Goal: Task Accomplishment & Management: Complete application form

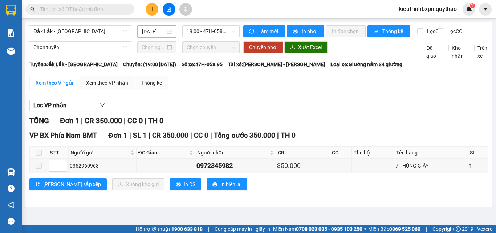
click at [95, 7] on input "text" at bounding box center [83, 9] width 86 height 8
click at [95, 8] on input "text" at bounding box center [83, 9] width 86 height 8
paste input "0935777173"
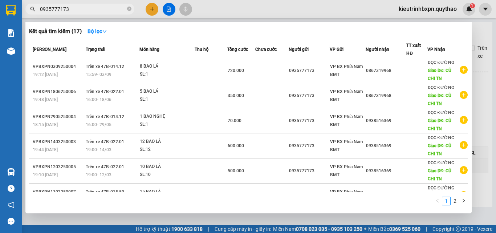
type input "0935777173"
click at [99, 217] on div at bounding box center [248, 116] width 496 height 233
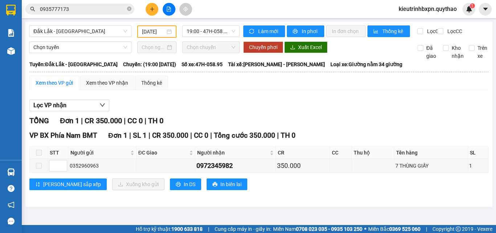
click at [150, 11] on icon "plus" at bounding box center [152, 9] width 5 height 5
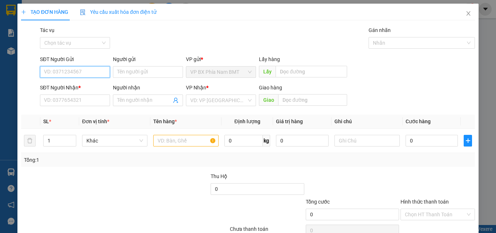
click at [80, 70] on input "SĐT Người Gửi" at bounding box center [75, 72] width 70 height 12
paste input "0935777173"
type input "0935777173"
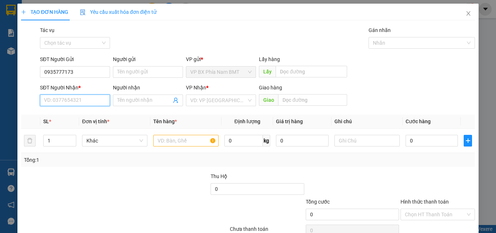
click at [71, 105] on input "SĐT Người Nhận *" at bounding box center [75, 100] width 70 height 12
click at [66, 102] on input "SĐT Người Nhận *" at bounding box center [75, 100] width 70 height 12
type input "0"
click at [62, 111] on div "0867319968" at bounding box center [74, 115] width 61 height 8
type input "0867319968"
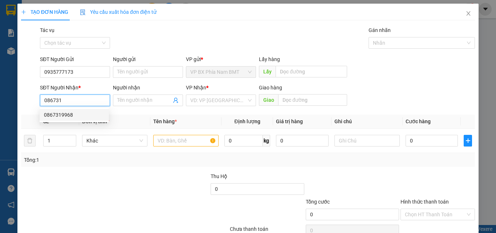
type input "CỦ CHI [GEOGRAPHIC_DATA]"
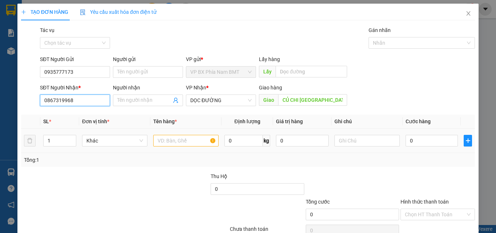
type input "0867319968"
click at [168, 142] on input "text" at bounding box center [185, 141] width 65 height 12
type input "1"
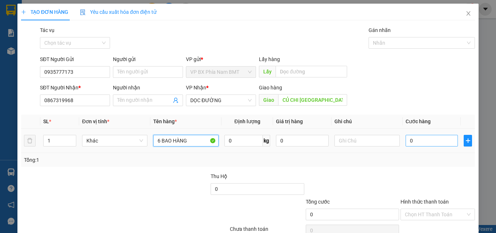
type input "6 BAO HÀNG"
click at [421, 141] on input "0" at bounding box center [431, 141] width 52 height 12
type input "5"
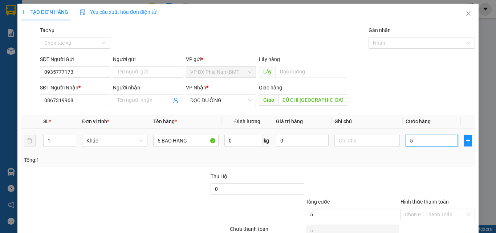
type input "54"
type input "540"
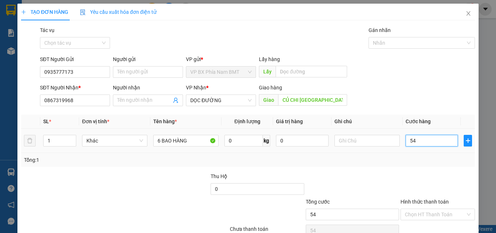
type input "540"
type input "5.400"
type input "54.000"
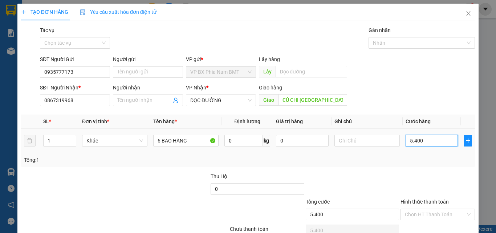
type input "54.000"
type input "540.000"
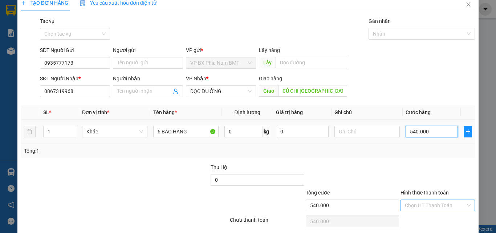
scroll to position [36, 0]
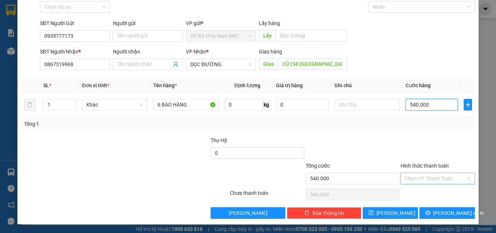
type input "540.000"
click at [429, 178] on input "Hình thức thanh toán" at bounding box center [435, 178] width 61 height 11
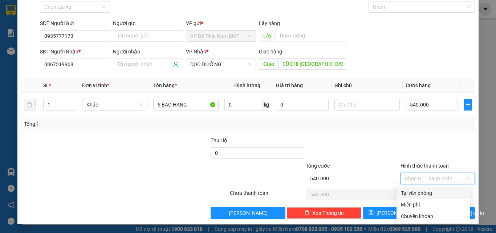
click at [428, 192] on div "Tại văn phòng" at bounding box center [433, 193] width 65 height 8
type input "0"
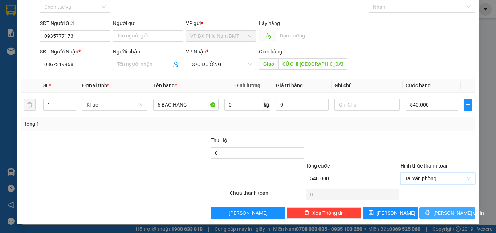
click at [439, 214] on span "[PERSON_NAME] và In" at bounding box center [458, 213] width 51 height 8
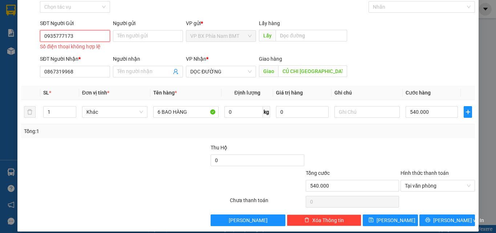
click at [46, 34] on input "0935777173" at bounding box center [75, 36] width 70 height 12
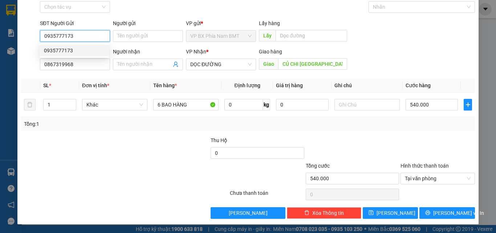
type input "0935777173"
click at [122, 165] on div at bounding box center [86, 173] width 133 height 25
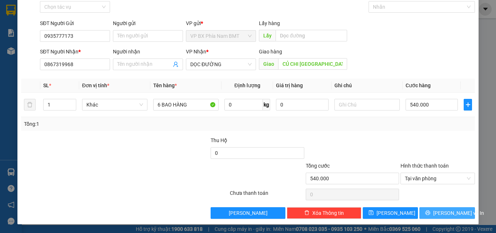
click at [443, 214] on span "[PERSON_NAME] và In" at bounding box center [458, 213] width 51 height 8
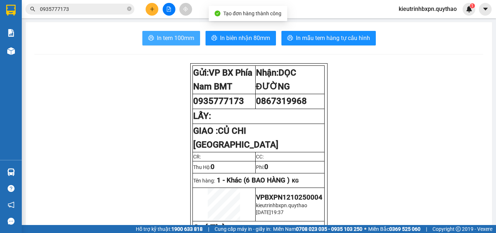
click at [171, 36] on span "In tem 100mm" at bounding box center [175, 37] width 37 height 9
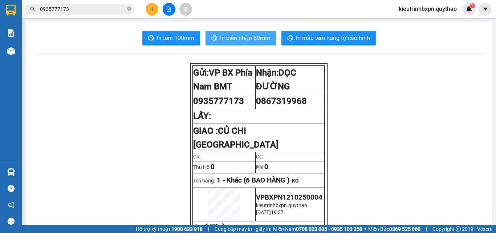
click at [246, 45] on button "In biên nhận 80mm" at bounding box center [240, 38] width 70 height 15
click at [211, 38] on icon "printer" at bounding box center [214, 38] width 6 height 6
click at [167, 40] on span "In tem 100mm" at bounding box center [175, 37] width 37 height 9
